Goal: Task Accomplishment & Management: Manage account settings

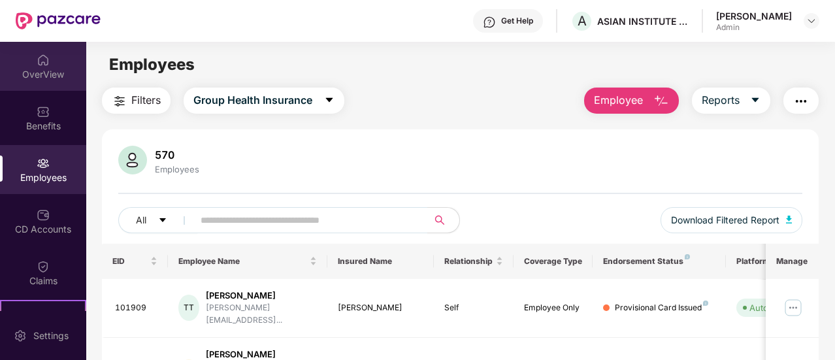
click at [37, 64] on img at bounding box center [43, 60] width 13 height 13
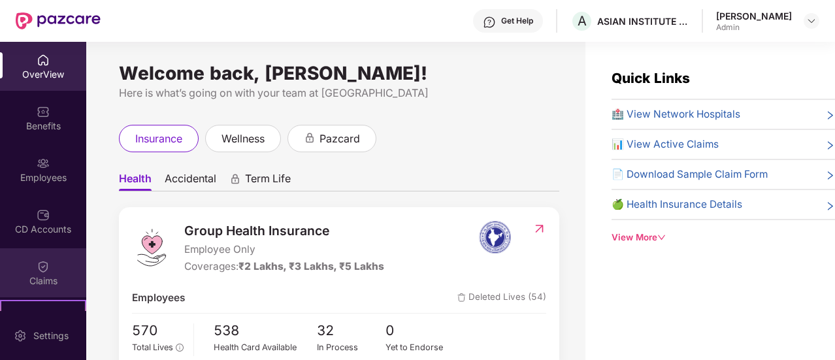
click at [38, 274] on div "Claims" at bounding box center [43, 280] width 86 height 13
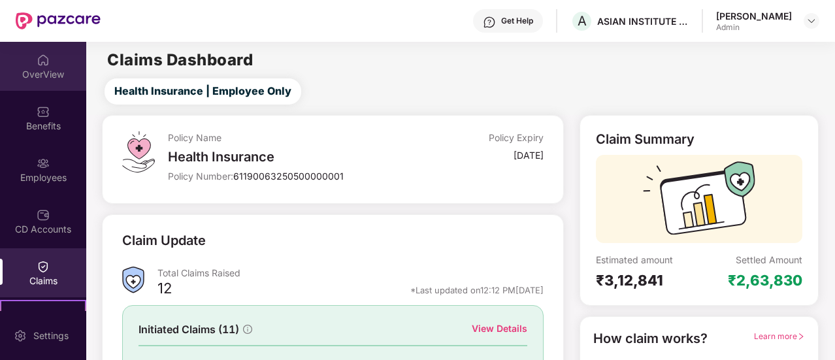
click at [46, 68] on div "OverView" at bounding box center [43, 74] width 86 height 13
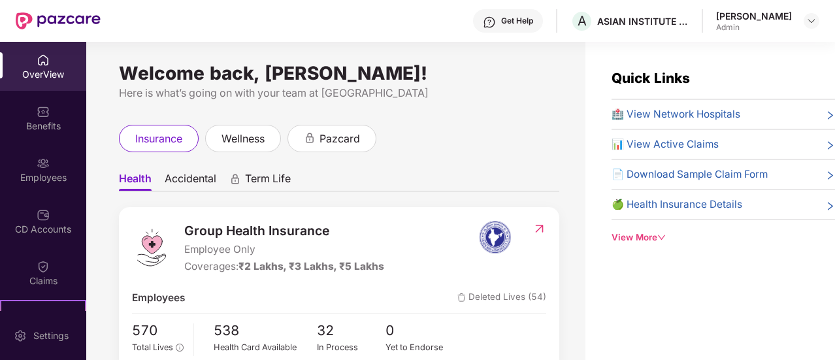
click at [661, 236] on icon "down" at bounding box center [661, 237] width 7 height 5
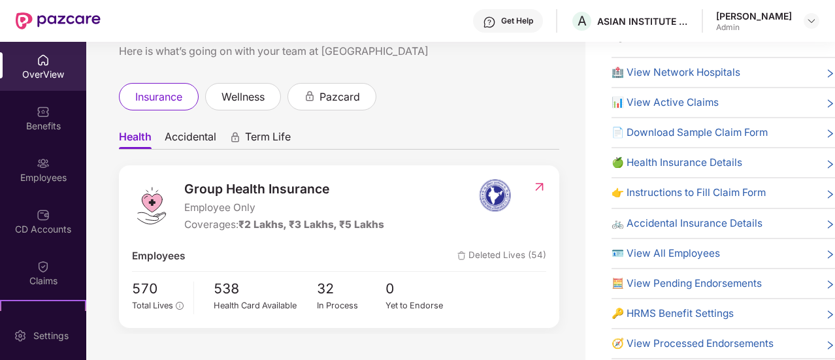
click at [741, 130] on span "📄 Download Sample Claim Form" at bounding box center [690, 133] width 156 height 16
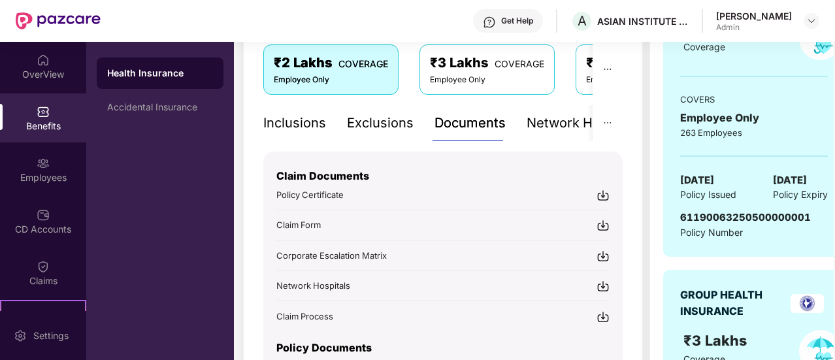
scroll to position [303, 0]
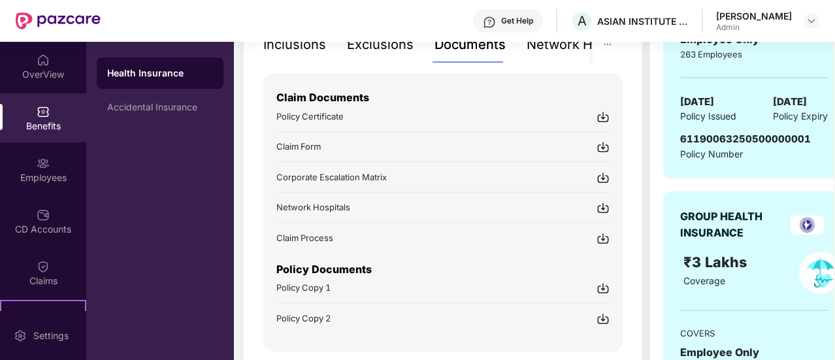
click at [604, 145] on img at bounding box center [603, 147] width 13 height 13
click at [37, 58] on img at bounding box center [43, 60] width 13 height 13
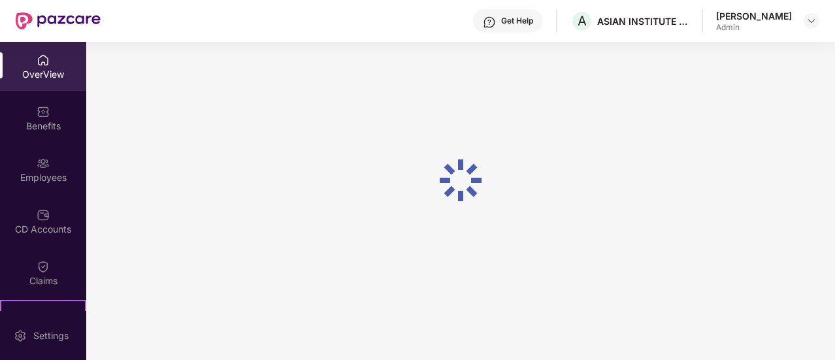
scroll to position [42, 0]
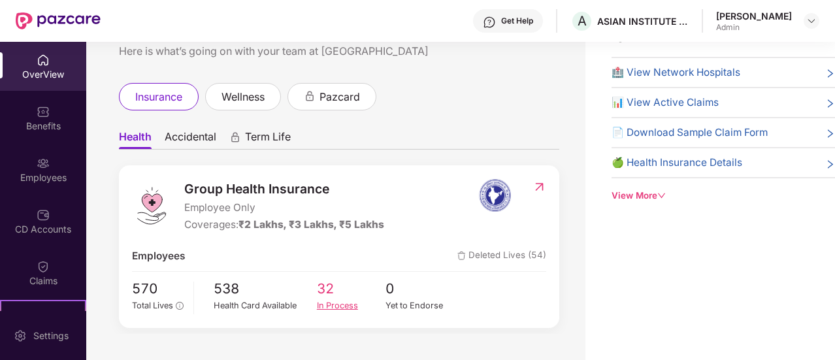
click at [319, 295] on span "32" at bounding box center [351, 289] width 69 height 22
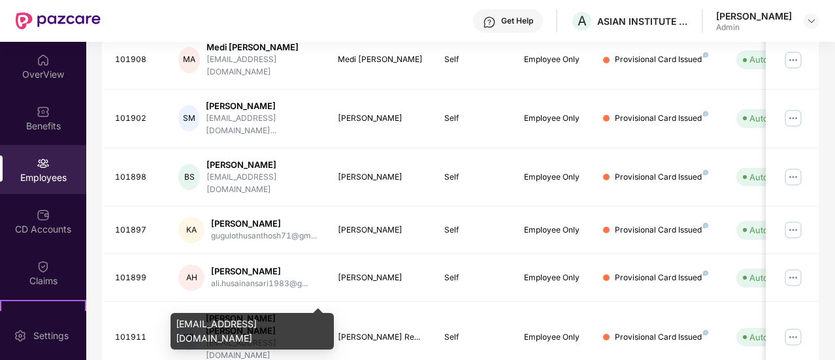
scroll to position [244, 0]
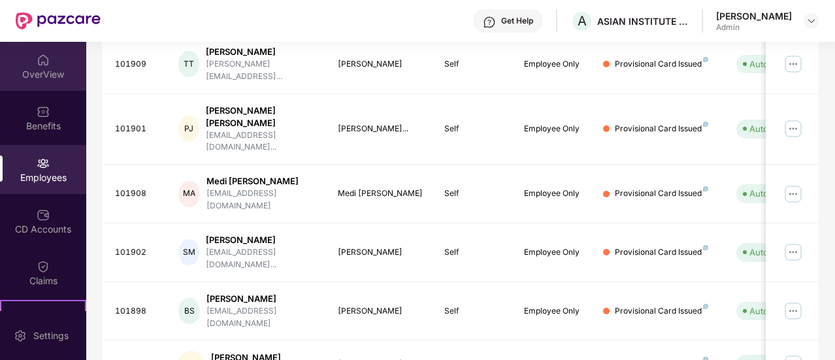
click at [37, 68] on div "OverView" at bounding box center [43, 74] width 86 height 13
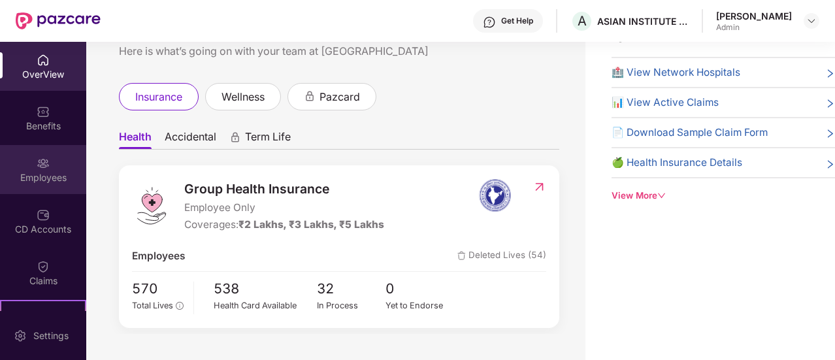
click at [44, 175] on div "Employees" at bounding box center [43, 177] width 86 height 13
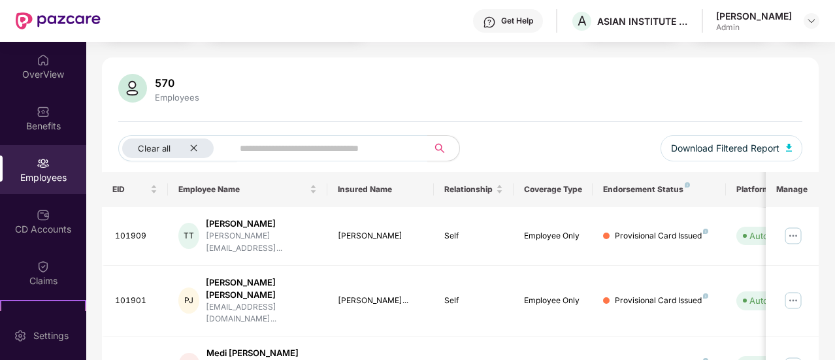
scroll to position [0, 0]
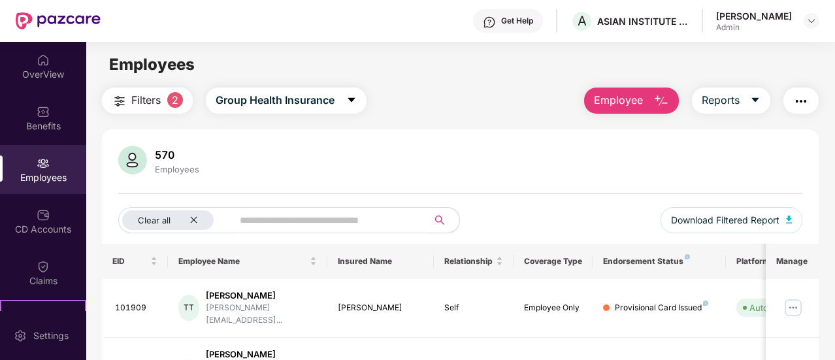
click at [315, 222] on input "text" at bounding box center [325, 220] width 171 height 20
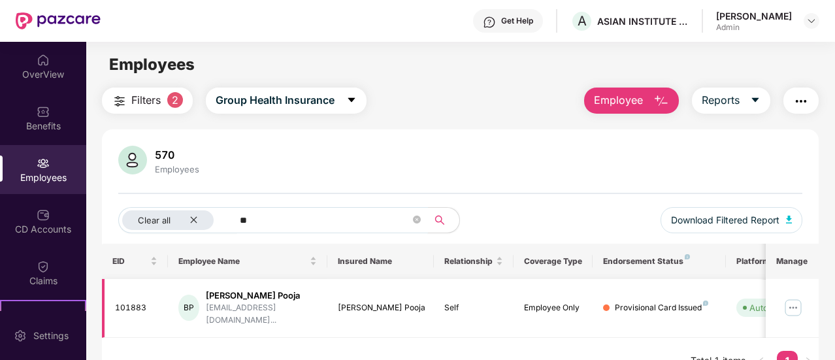
type input "*"
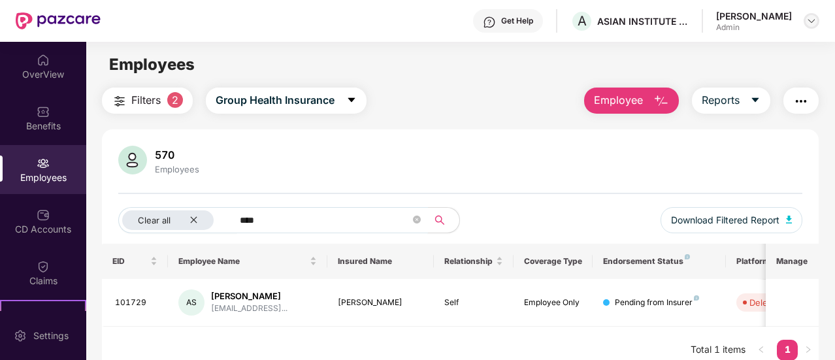
click at [814, 21] on img at bounding box center [811, 21] width 10 height 10
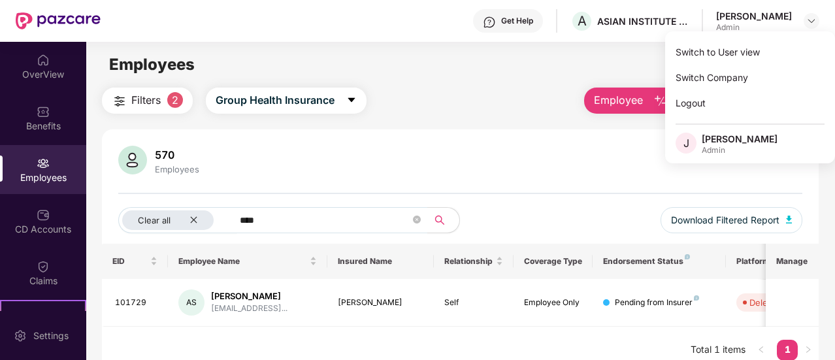
click at [440, 118] on div "Filters 2 Group Health Insurance Employee Reports 570 Employees Clear all **** …" at bounding box center [460, 231] width 717 height 286
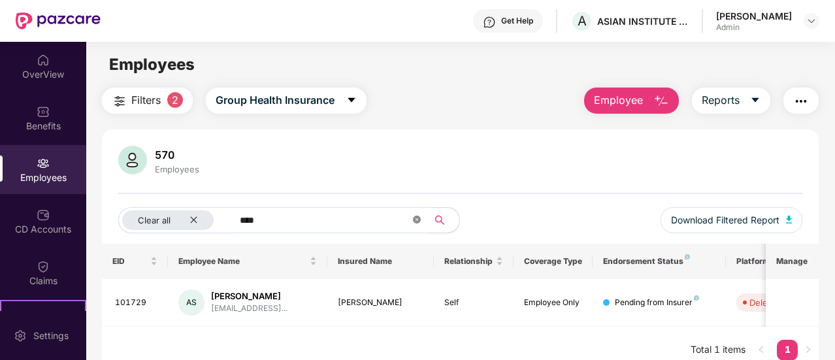
click at [421, 222] on span "****" at bounding box center [326, 220] width 204 height 26
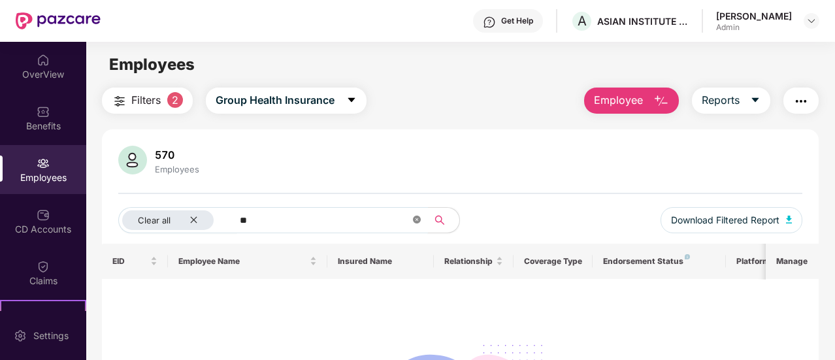
type input "*"
click at [42, 173] on div "Employees" at bounding box center [43, 177] width 86 height 13
click at [39, 159] on img at bounding box center [43, 163] width 13 height 13
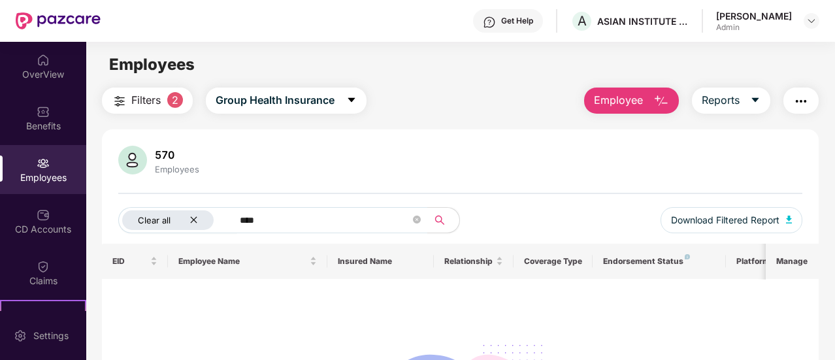
click at [197, 220] on icon "close" at bounding box center [194, 220] width 8 height 8
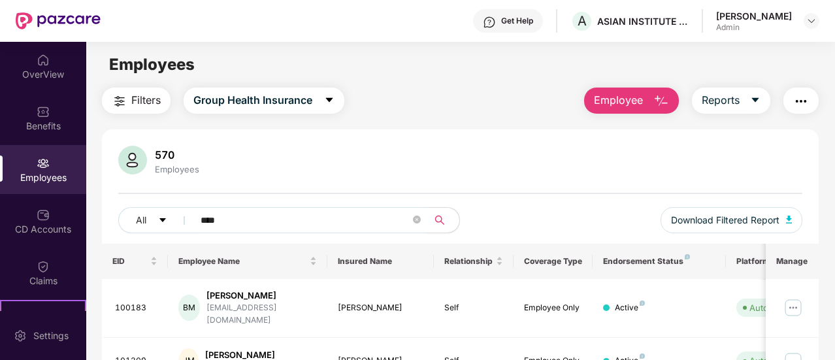
click at [41, 165] on img at bounding box center [43, 163] width 13 height 13
click at [264, 218] on input "****" at bounding box center [306, 220] width 210 height 20
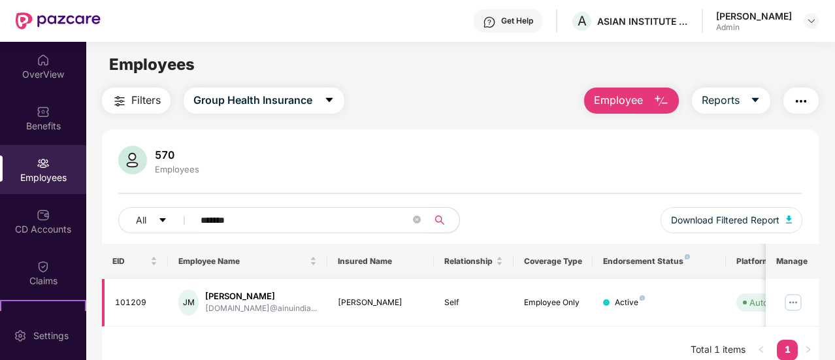
type input "*******"
click at [795, 303] on img at bounding box center [793, 302] width 21 height 21
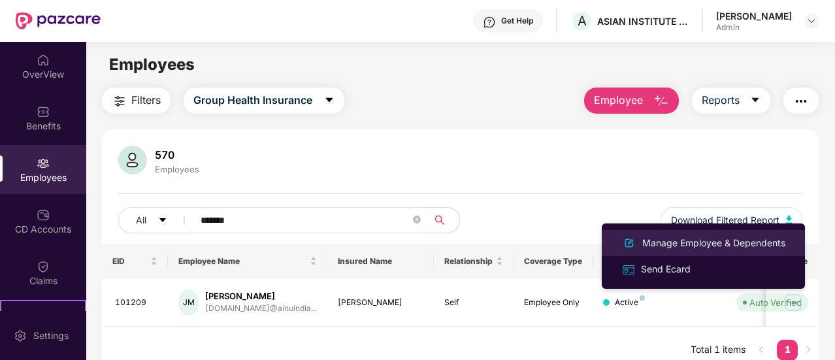
click at [669, 241] on div "Manage Employee & Dependents" at bounding box center [714, 243] width 148 height 14
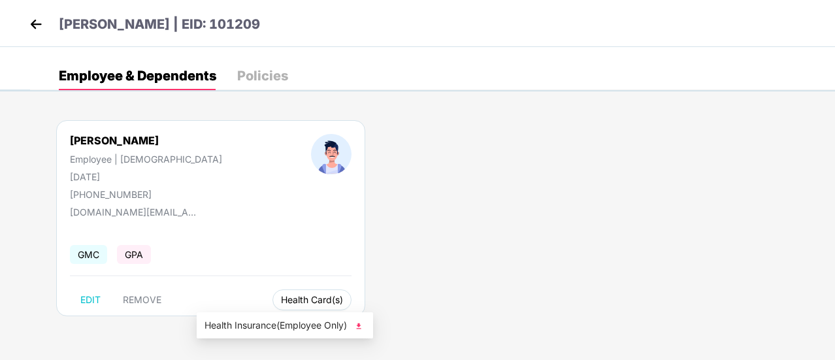
click at [281, 303] on span "Health Card(s)" at bounding box center [312, 300] width 62 height 7
click at [361, 325] on img at bounding box center [358, 326] width 13 height 13
click at [31, 17] on img at bounding box center [36, 24] width 20 height 20
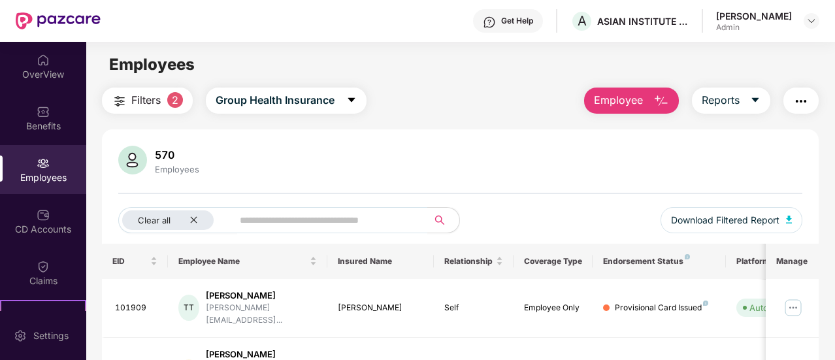
click at [37, 169] on img at bounding box center [43, 163] width 13 height 13
click at [807, 16] on img at bounding box center [811, 21] width 10 height 10
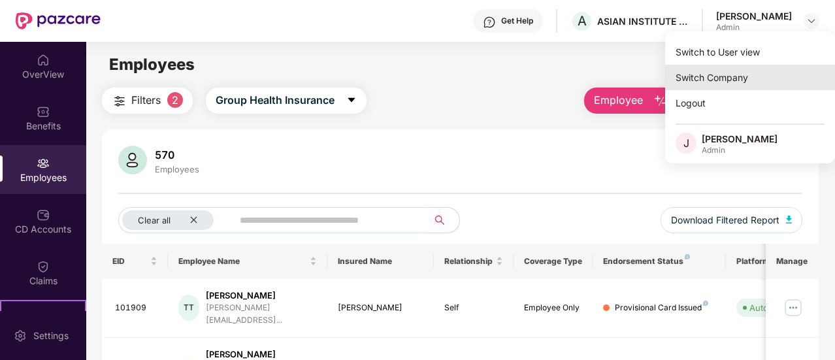
click at [723, 79] on div "Switch Company" at bounding box center [750, 77] width 170 height 25
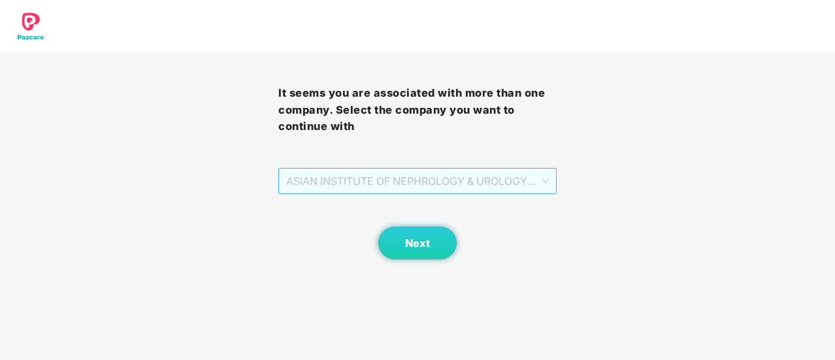
click at [473, 180] on span "ASIAN INSTITUTE OF NEPHROLOGY & UROLOGY PRIVATE LIMITED - 101209 - ADMIN" at bounding box center [417, 181] width 263 height 25
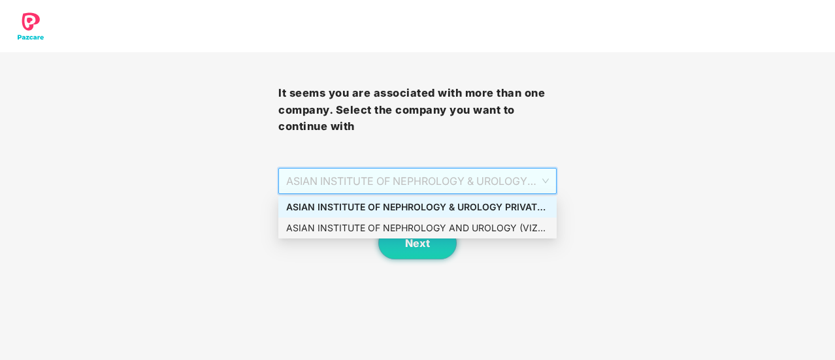
click at [503, 233] on div "ASIAN INSTITUTE OF NEPHROLOGY AND UROLOGY (VIZAG) PRIVATE - EMP101209 - ADMIN" at bounding box center [417, 228] width 263 height 14
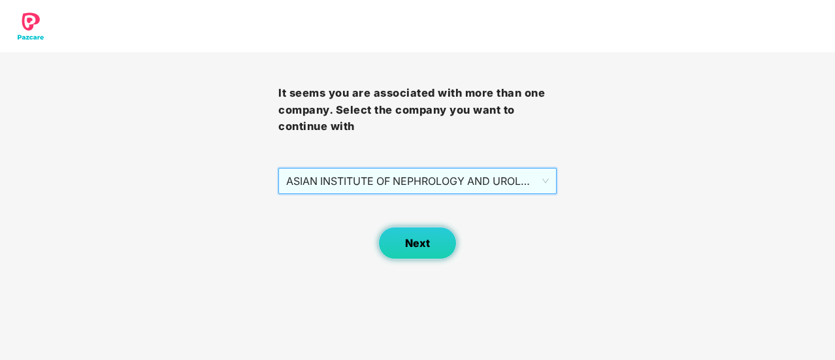
click at [411, 242] on span "Next" at bounding box center [417, 243] width 25 height 12
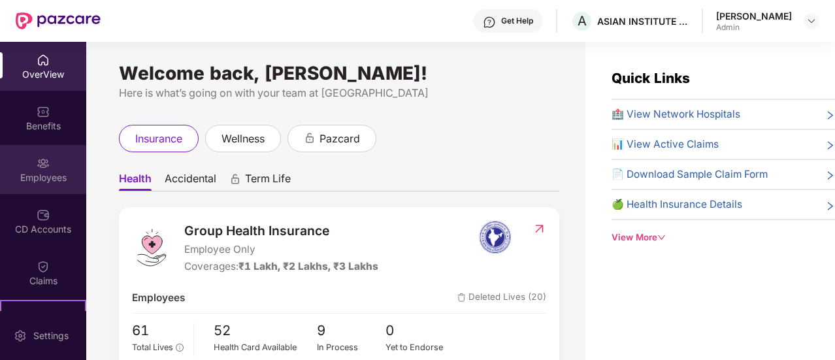
click at [44, 161] on img at bounding box center [43, 163] width 13 height 13
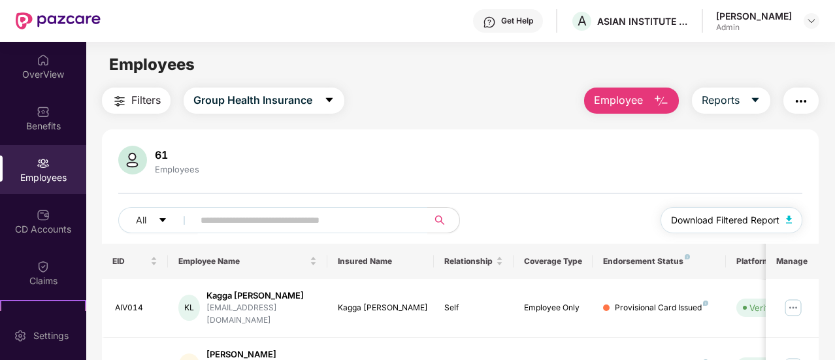
click at [795, 217] on button "Download Filtered Report" at bounding box center [732, 220] width 142 height 26
click at [303, 214] on input "text" at bounding box center [306, 220] width 210 height 20
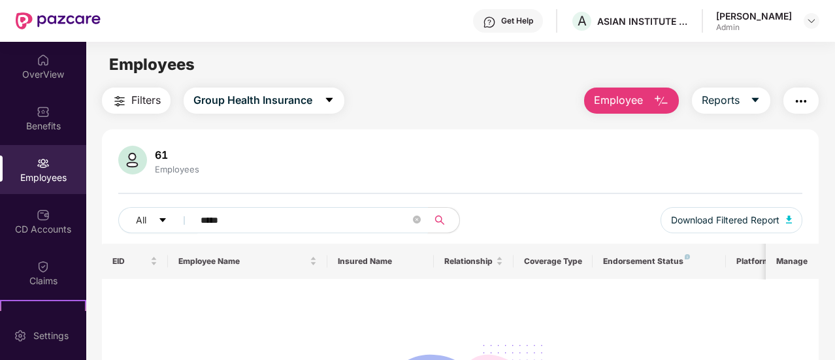
type input "******"
click at [417, 222] on icon "close-circle" at bounding box center [417, 220] width 8 height 8
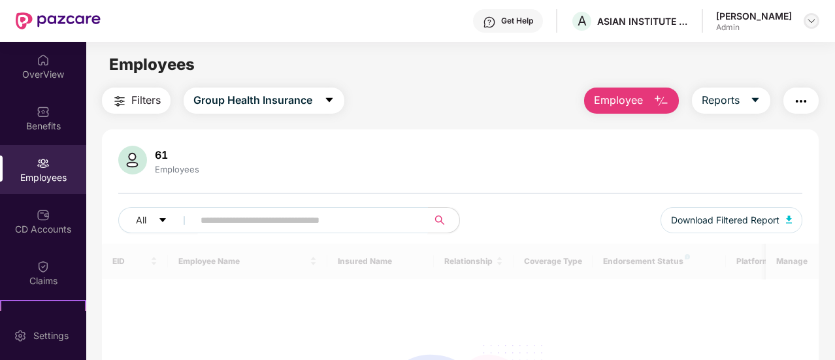
click at [813, 22] on img at bounding box center [811, 21] width 10 height 10
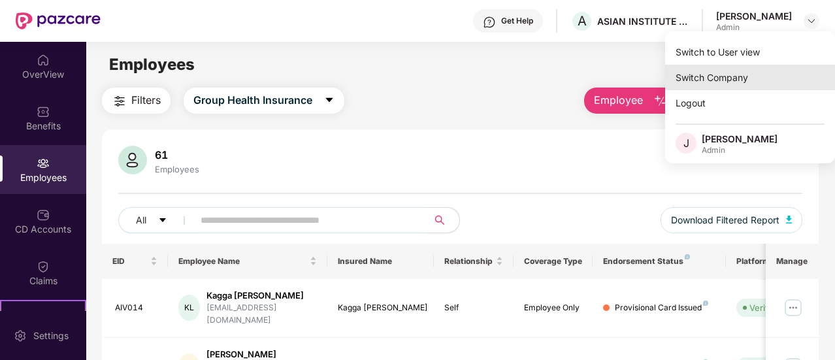
click at [717, 79] on div "Switch Company" at bounding box center [750, 77] width 170 height 25
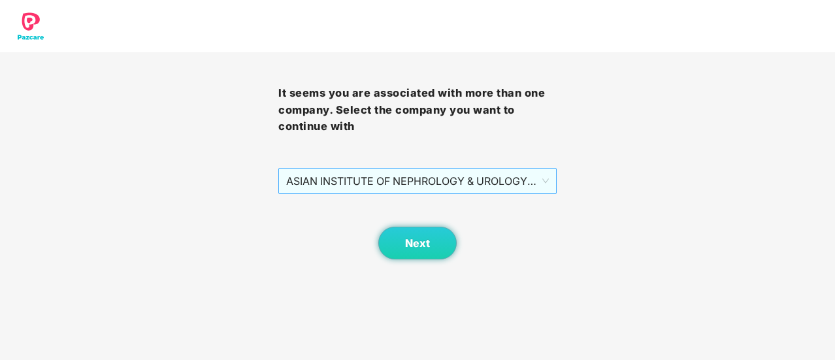
click at [438, 171] on span "ASIAN INSTITUTE OF NEPHROLOGY & UROLOGY PRIVATE LIMITED - 101209 - ADMIN" at bounding box center [417, 181] width 263 height 25
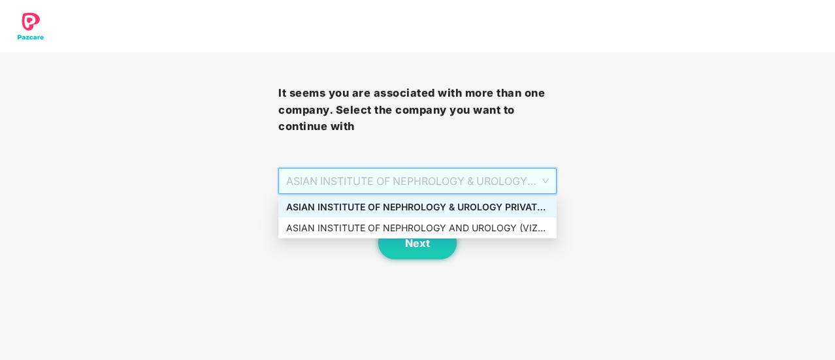
click at [453, 210] on div "ASIAN INSTITUTE OF NEPHROLOGY & UROLOGY PRIVATE LIMITED - 101209 - ADMIN" at bounding box center [417, 207] width 263 height 14
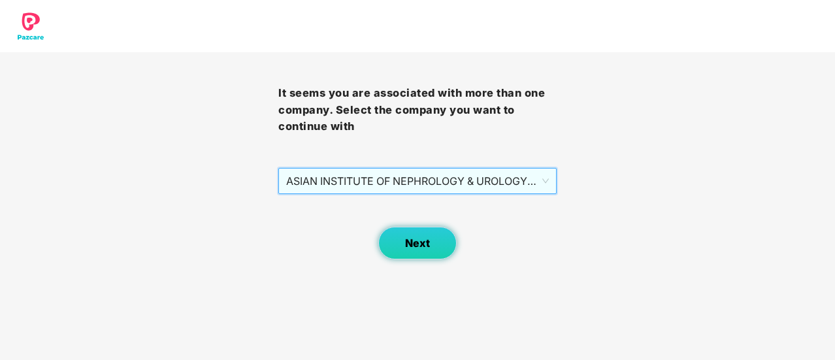
click at [424, 244] on span "Next" at bounding box center [417, 243] width 25 height 12
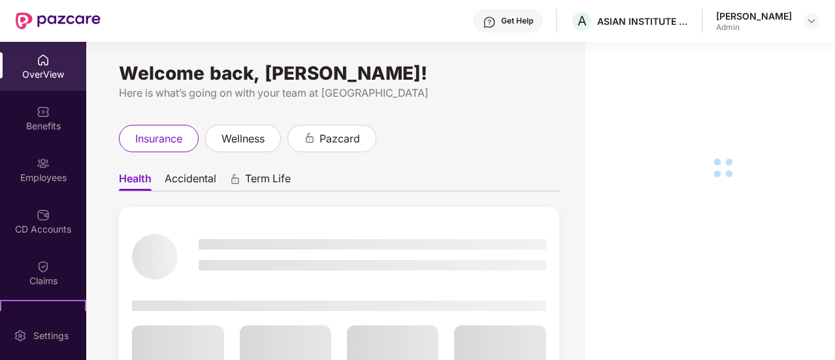
click at [37, 161] on img at bounding box center [43, 163] width 13 height 13
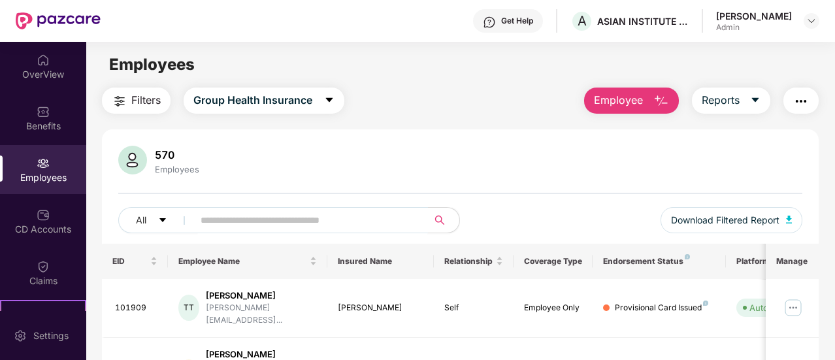
click at [302, 223] on input "text" at bounding box center [306, 220] width 210 height 20
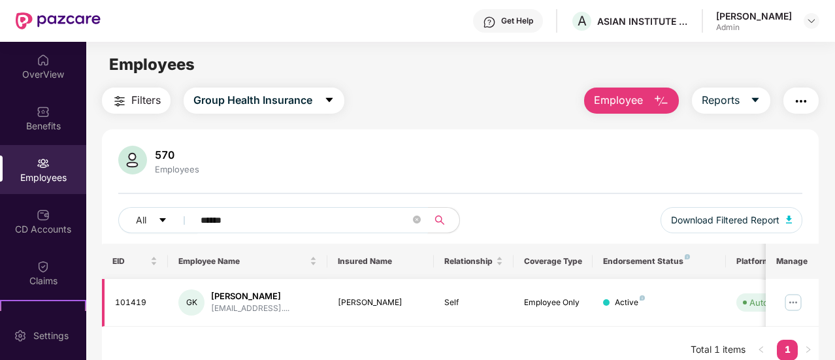
type input "******"
click at [798, 303] on img at bounding box center [793, 302] width 21 height 21
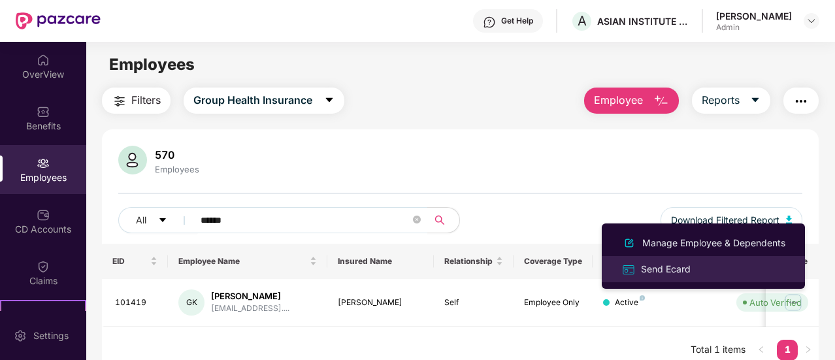
click at [668, 267] on div "Send Ecard" at bounding box center [666, 269] width 55 height 14
